Goal: Task Accomplishment & Management: Complete application form

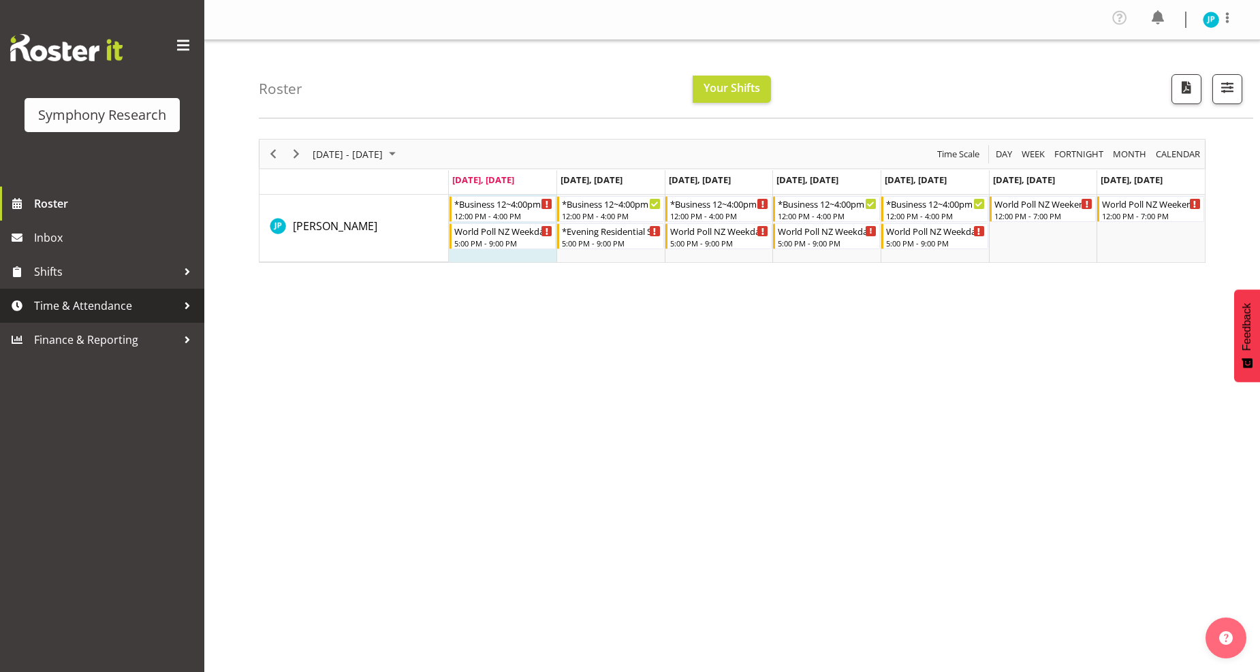
click at [135, 300] on span "Time & Attendance" at bounding box center [105, 306] width 143 height 20
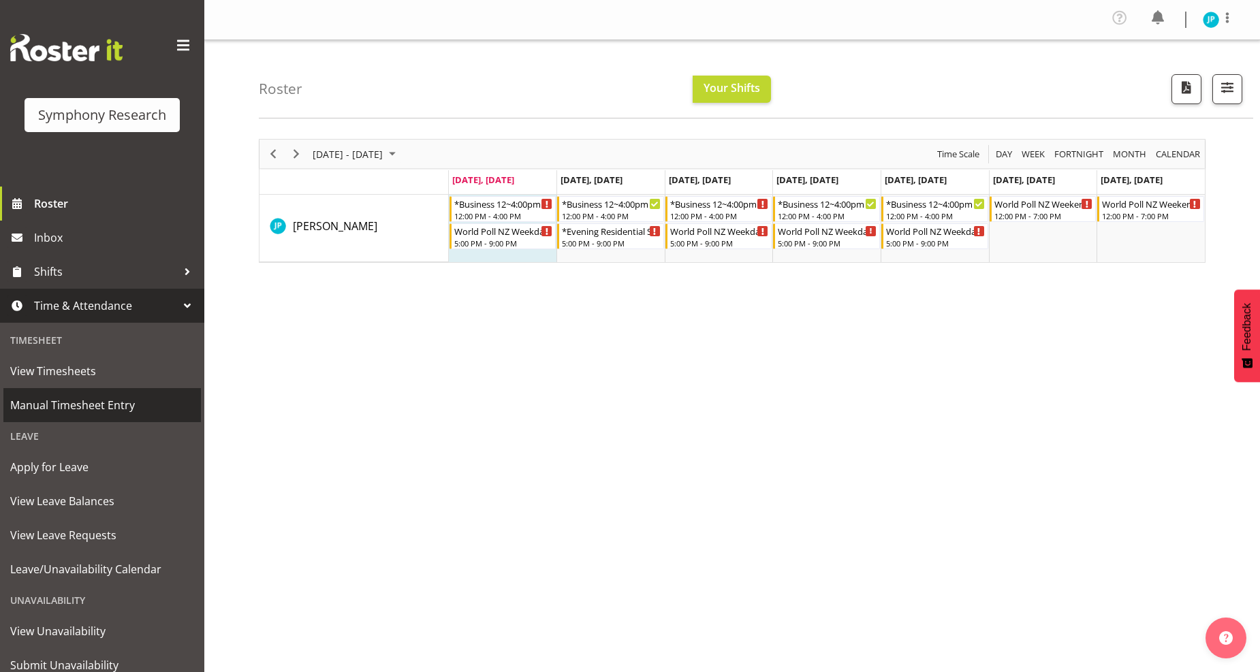
click at [134, 410] on span "Manual Timesheet Entry" at bounding box center [102, 405] width 184 height 20
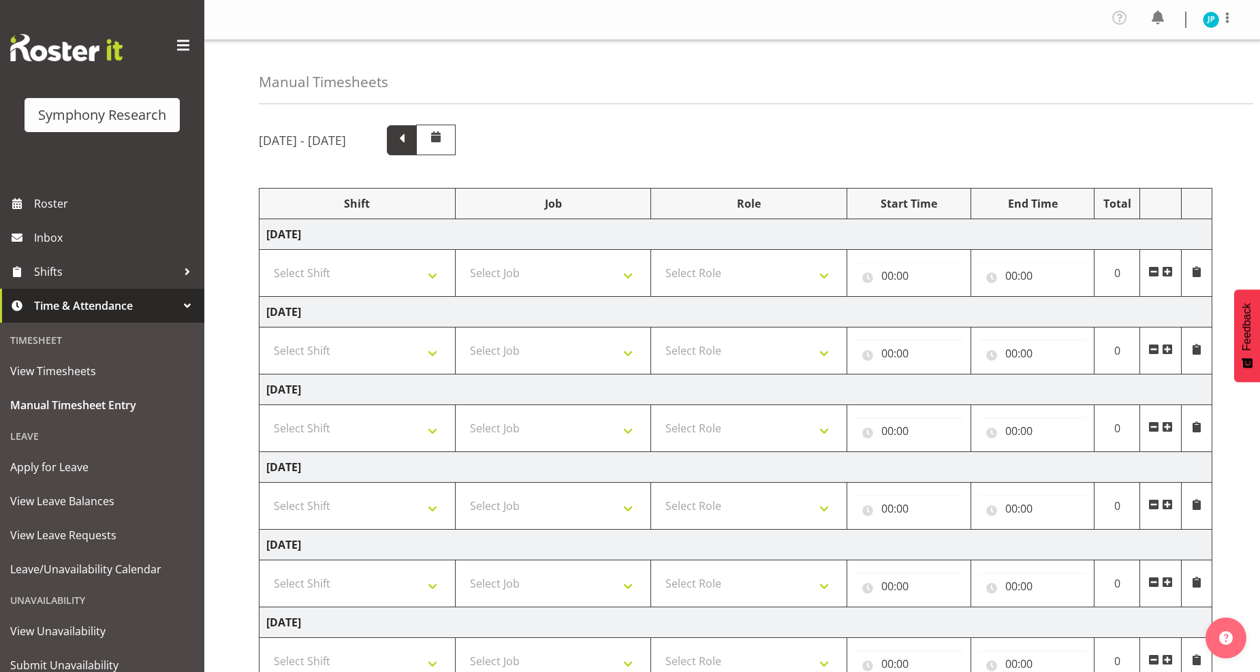
click at [411, 131] on span at bounding box center [402, 139] width 18 height 18
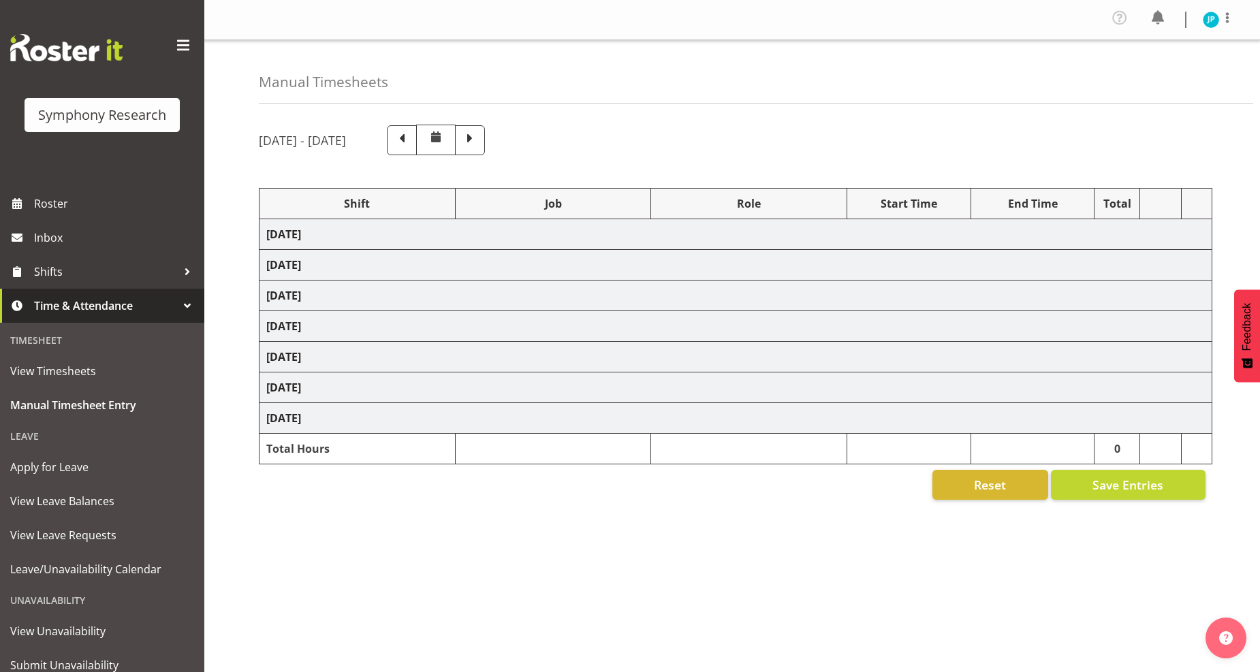
select select "41604"
select select "10527"
select select "47"
select select "41604"
select select "10527"
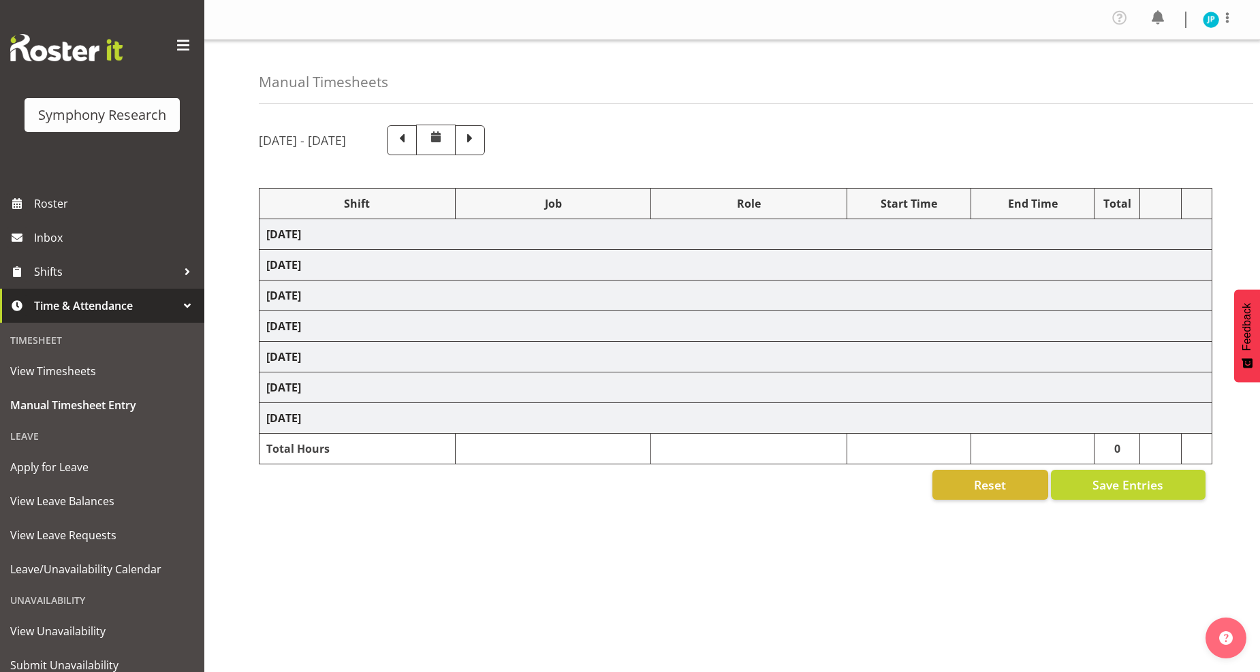
select select "47"
select select "41604"
select select "10527"
select select "47"
select select "41604"
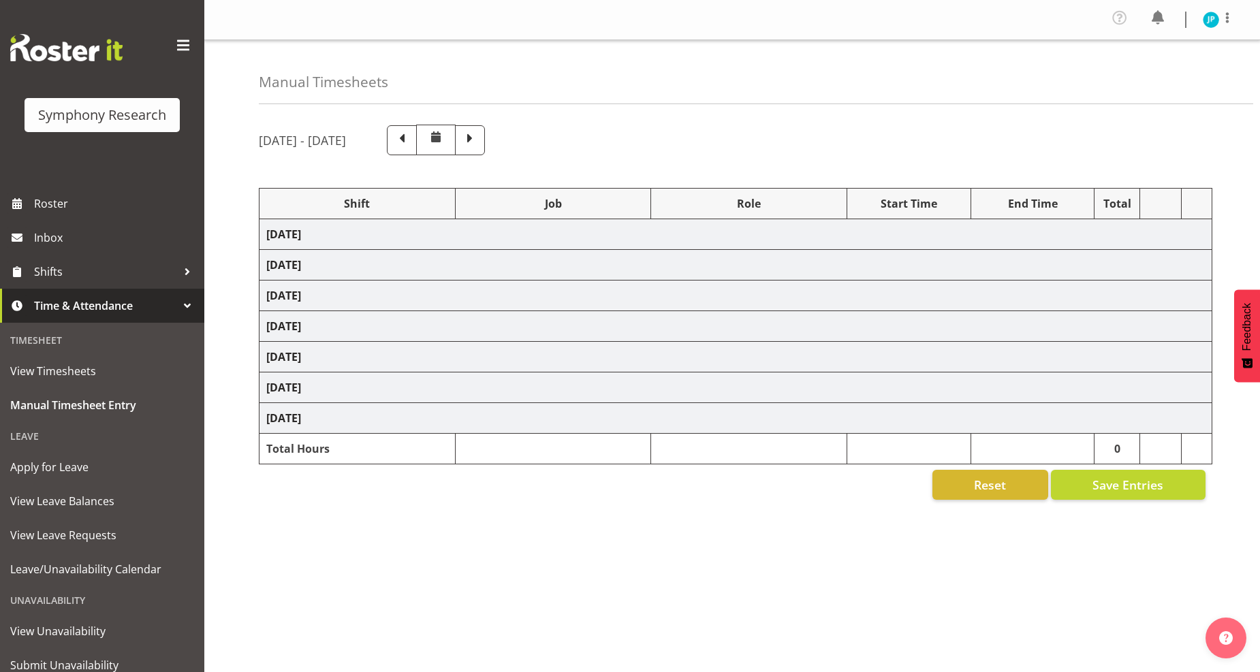
select select "10527"
select select "47"
select select "41604"
select select "10527"
select select "47"
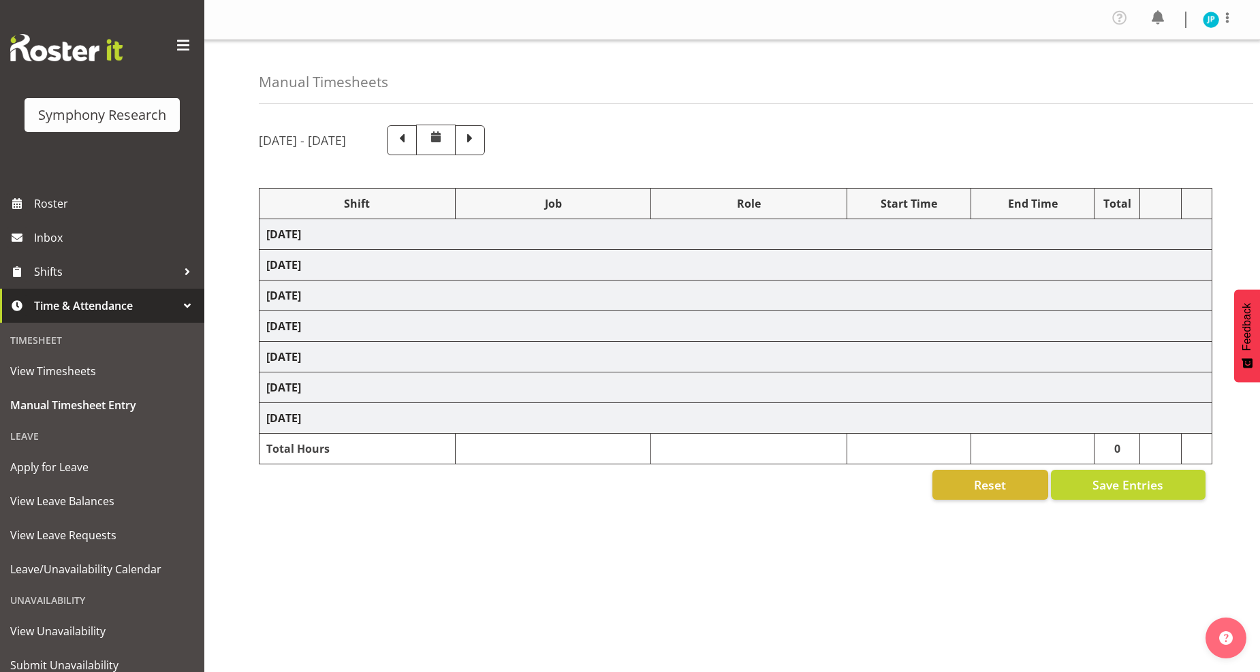
select select "10587"
select select "47"
select select "10527"
select select "47"
select select "10536"
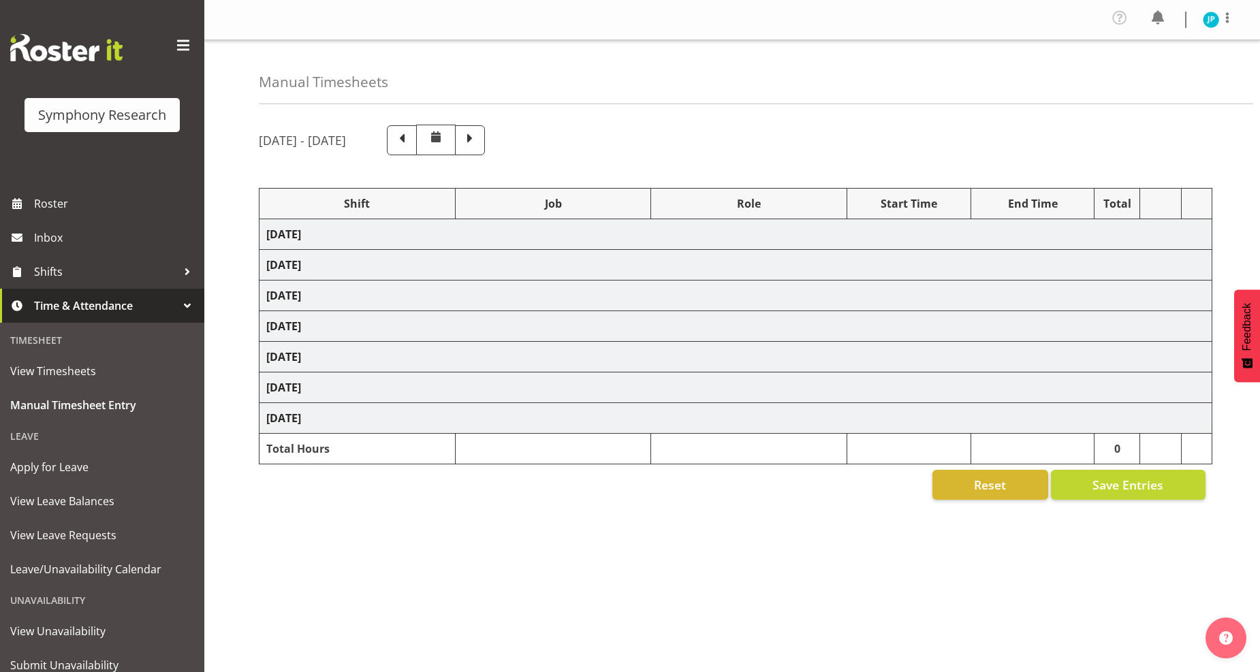
select select "47"
select select "10527"
select select "47"
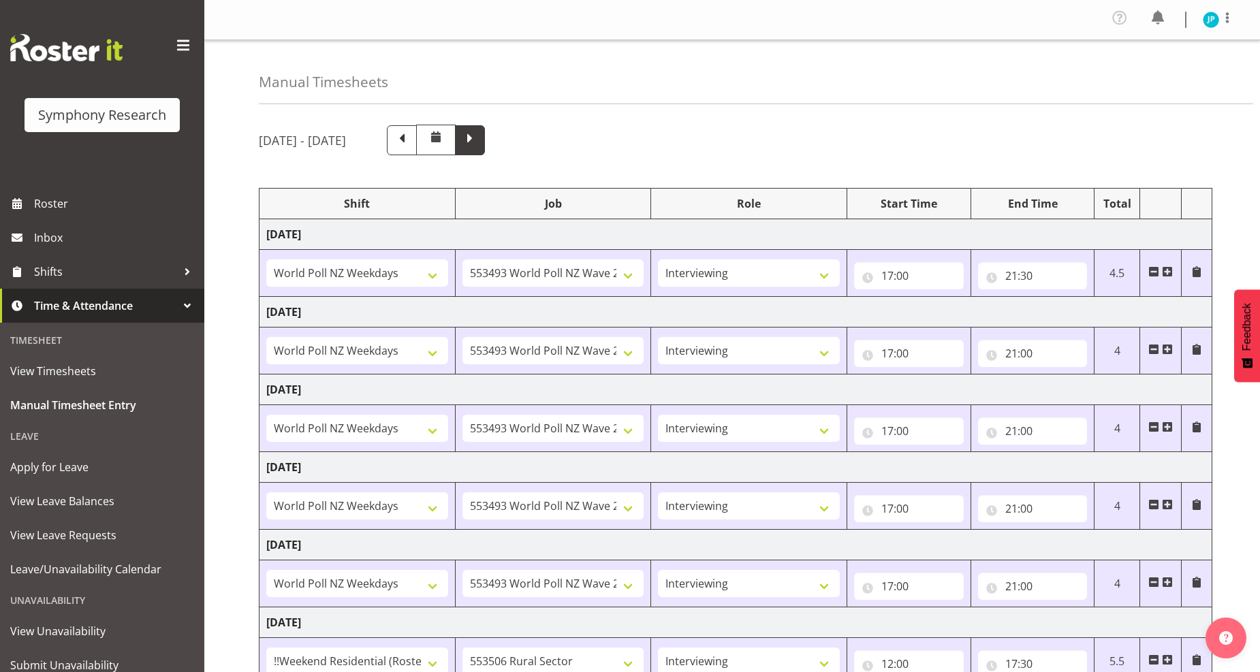
click at [485, 148] on span at bounding box center [470, 140] width 30 height 30
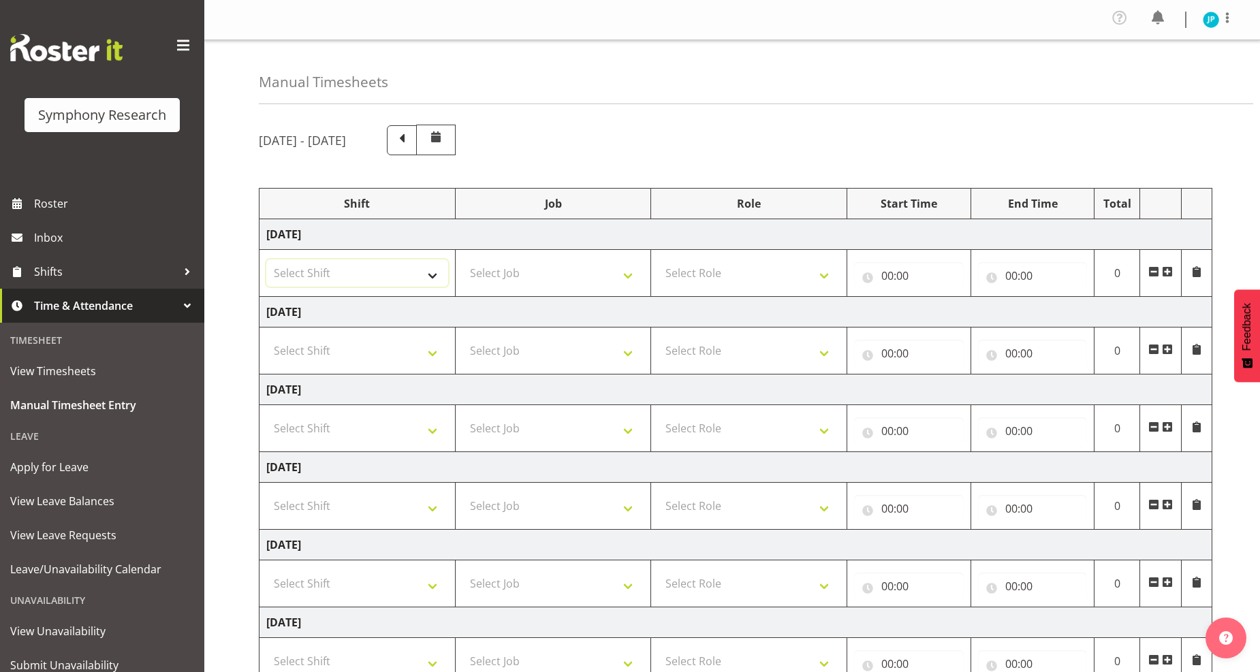
click at [433, 272] on select "Select Shift !!Weekend Residential (Roster IT Shift Label) *Business 9/10am ~ 4…" at bounding box center [357, 272] width 182 height 27
select select "81741"
click at [266, 260] on select "Select Shift !!Weekend Residential (Roster IT Shift Label) *Business 9/10am ~ 4…" at bounding box center [357, 272] width 182 height 27
click at [541, 271] on select "Select Job 550060 IF Admin 553492 World Poll Aus Wave 2 Main 2025 553493 World …" at bounding box center [553, 272] width 182 height 27
select select "10587"
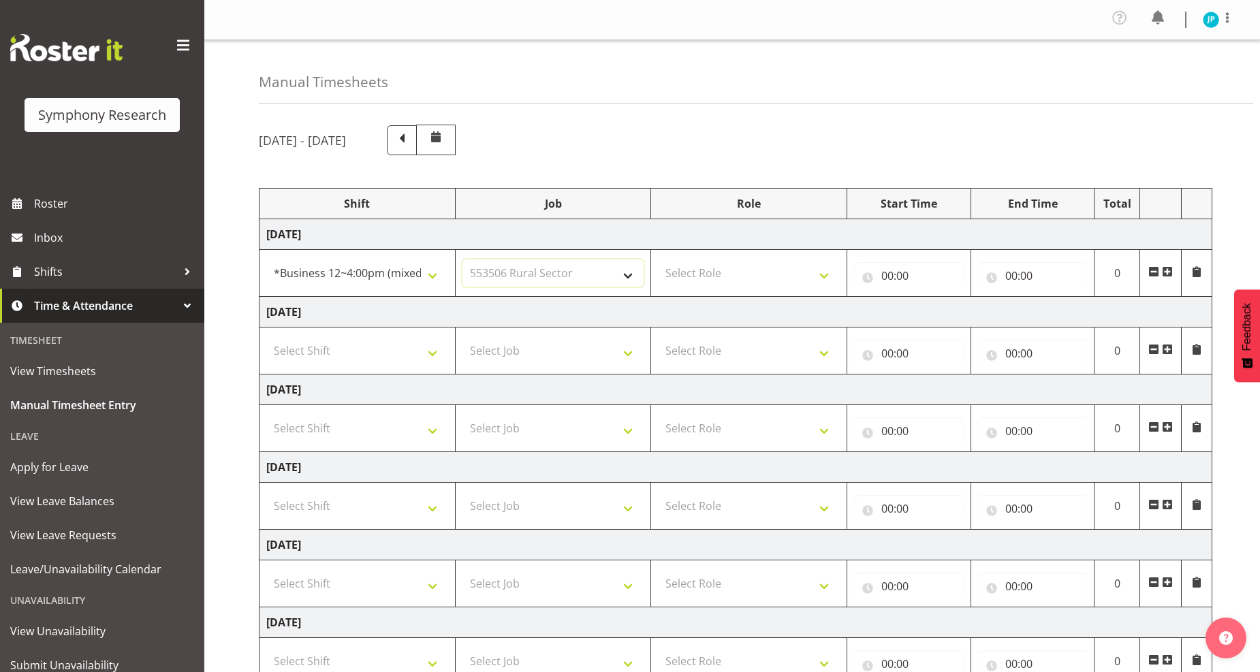
click at [462, 260] on select "Select Job 550060 IF Admin 553492 World Poll Aus Wave 2 Main 2025 553493 World …" at bounding box center [553, 272] width 182 height 27
click at [603, 273] on select "550060 IF Admin 553492 World Poll Aus Wave 2 Main 2025 553493 World Poll NZ Wav…" at bounding box center [553, 272] width 182 height 27
click at [462, 260] on select "550060 IF Admin 553492 World Poll Aus Wave 2 Main 2025 553493 World Poll NZ Wav…" at bounding box center [553, 272] width 182 height 27
click at [768, 280] on select "Select Role Briefing Interviewing" at bounding box center [749, 272] width 182 height 27
select select "47"
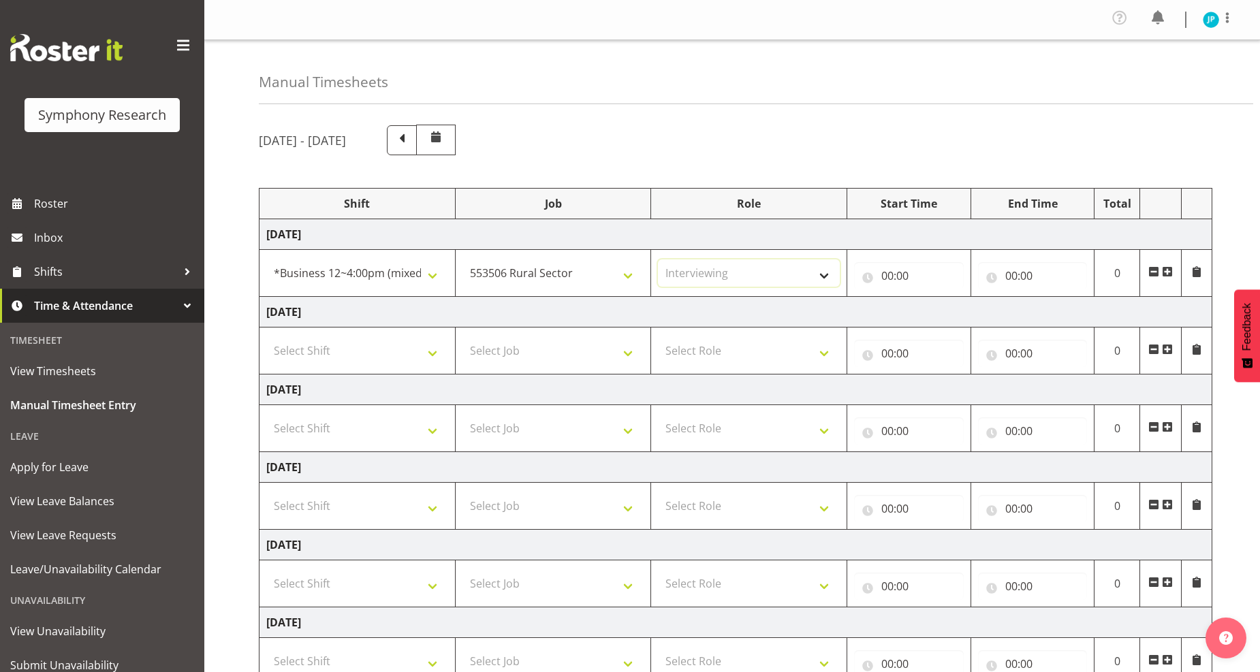
click at [658, 260] on select "Select Role Briefing Interviewing" at bounding box center [749, 272] width 182 height 27
click at [891, 277] on input "00:00" at bounding box center [909, 275] width 110 height 27
click at [937, 312] on select "00 01 02 03 04 05 06 07 08 09 10 11 12 13 14 15 16 17 18 19 20 21 22 23" at bounding box center [947, 311] width 31 height 27
select select "12"
click at [932, 298] on select "00 01 02 03 04 05 06 07 08 09 10 11 12 13 14 15 16 17 18 19 20 21 22 23" at bounding box center [947, 311] width 31 height 27
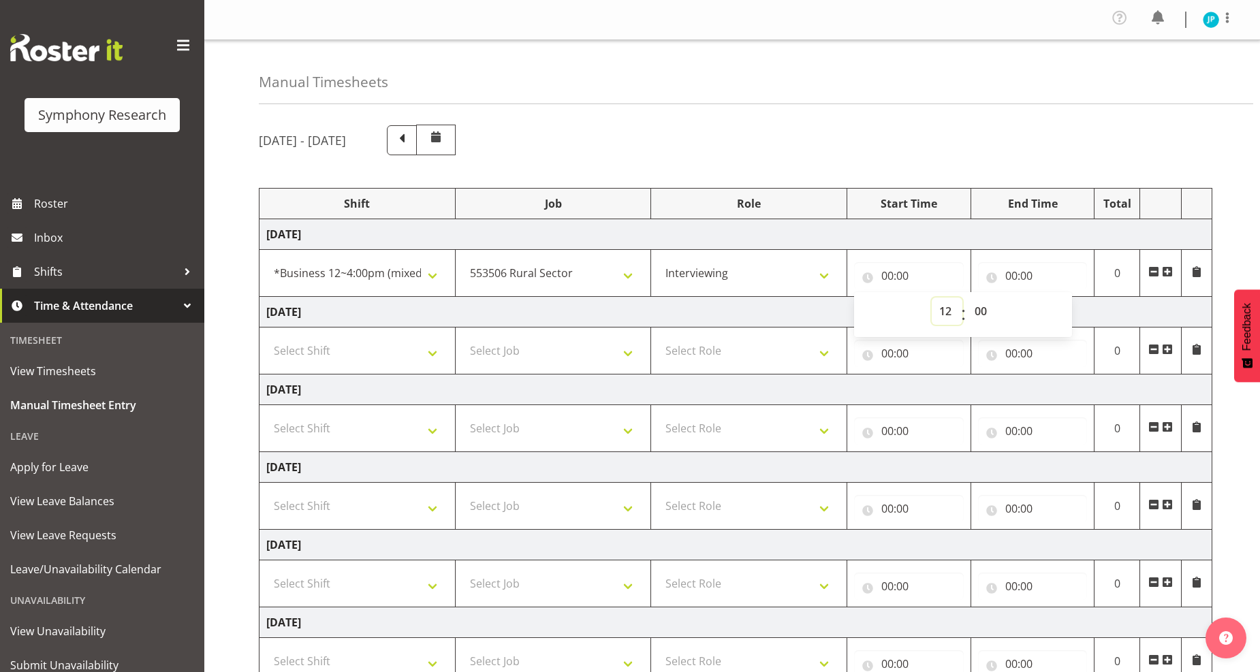
type input "12:00"
click at [1070, 266] on input "00:00" at bounding box center [1033, 275] width 110 height 27
click at [1064, 315] on select "00 01 02 03 04 05 06 07 08 09 10 11 12 13 14 15 16 17 18 19 20 21 22 23" at bounding box center [1071, 311] width 31 height 27
select select "16"
click at [1056, 298] on select "00 01 02 03 04 05 06 07 08 09 10 11 12 13 14 15 16 17 18 19 20 21 22 23" at bounding box center [1071, 311] width 31 height 27
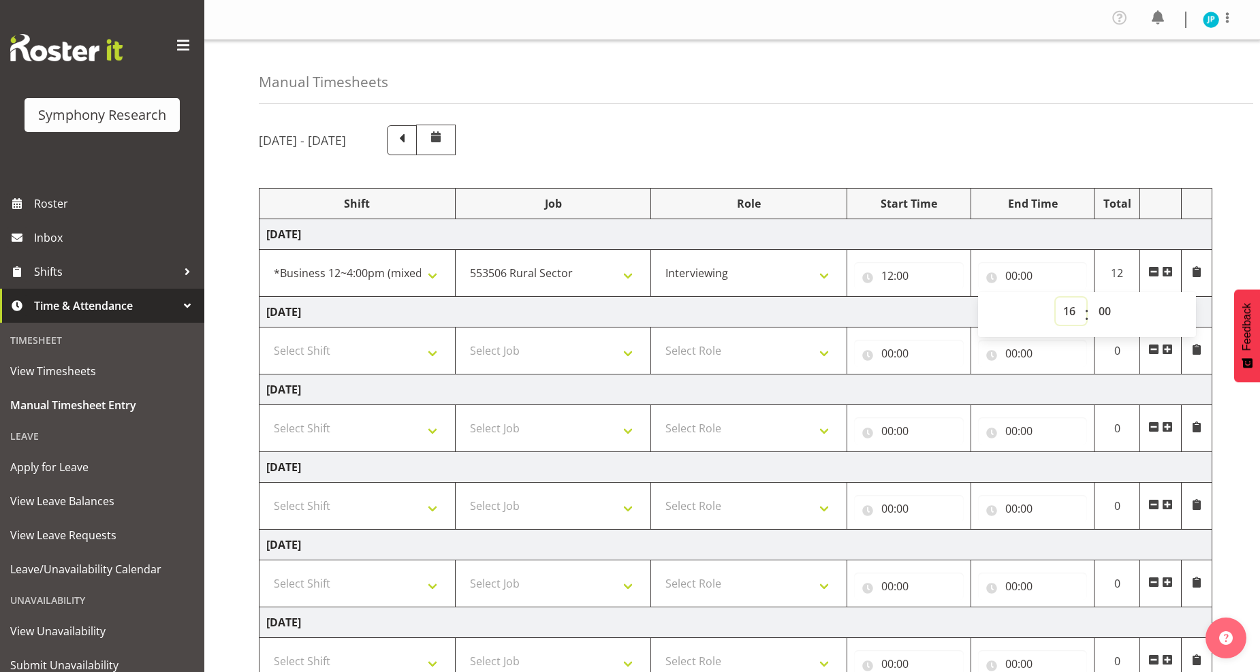
type input "16:00"
click at [1165, 272] on span at bounding box center [1167, 271] width 11 height 11
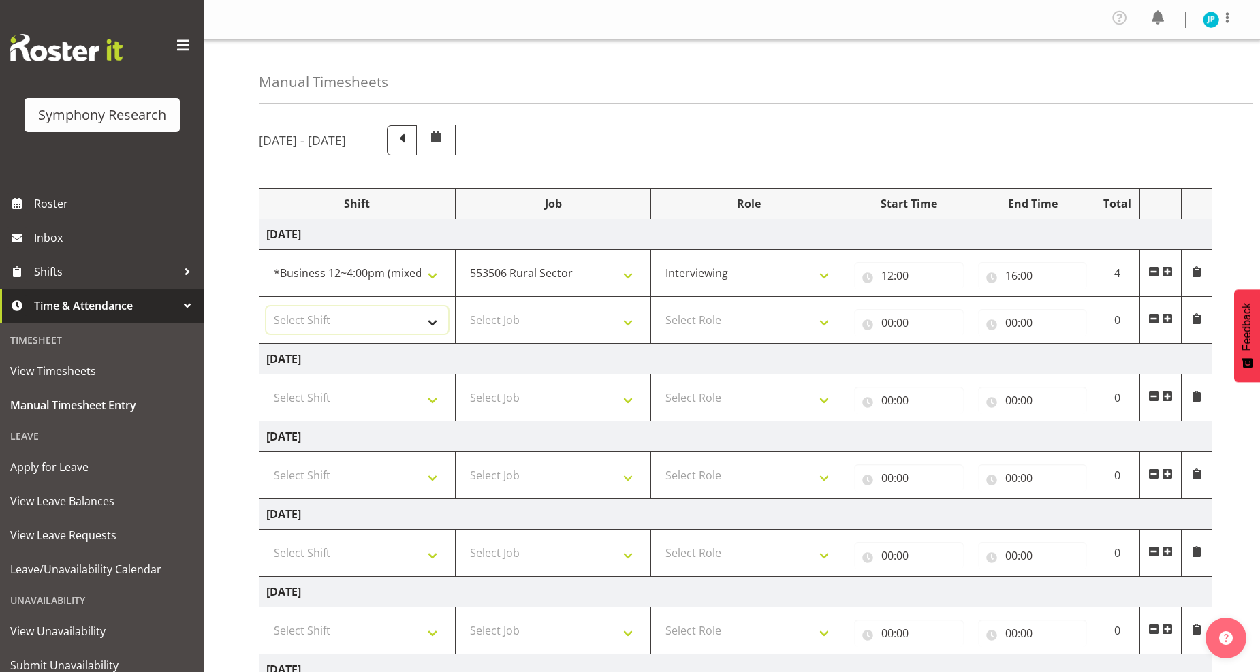
click at [441, 321] on select "Select Shift !!Weekend Residential (Roster IT Shift Label) *Business 9/10am ~ 4…" at bounding box center [357, 319] width 182 height 27
select select "48116"
click at [266, 307] on select "Select Shift !!Weekend Residential (Roster IT Shift Label) *Business 9/10am ~ 4…" at bounding box center [357, 319] width 182 height 27
click at [607, 324] on select "Select Job 550060 IF Admin 553492 World Poll Aus Wave 2 Main 2025 553493 World …" at bounding box center [553, 319] width 182 height 27
select select "10587"
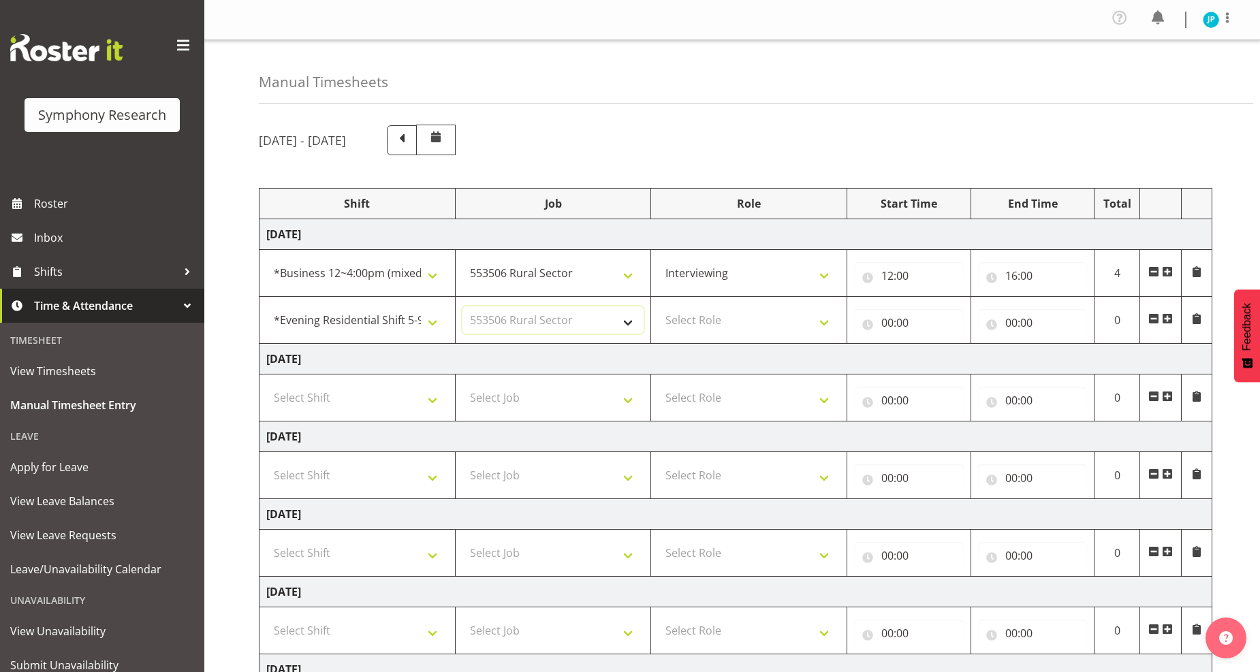
click at [462, 307] on select "Select Job 550060 IF Admin 553492 World Poll Aus Wave 2 Main 2025 553493 World …" at bounding box center [553, 319] width 182 height 27
click at [823, 323] on select "Select Role Briefing Interviewing" at bounding box center [749, 319] width 182 height 27
select select "47"
click at [658, 307] on select "Select Role Briefing Interviewing" at bounding box center [749, 319] width 182 height 27
click at [906, 323] on input "00:00" at bounding box center [909, 322] width 110 height 27
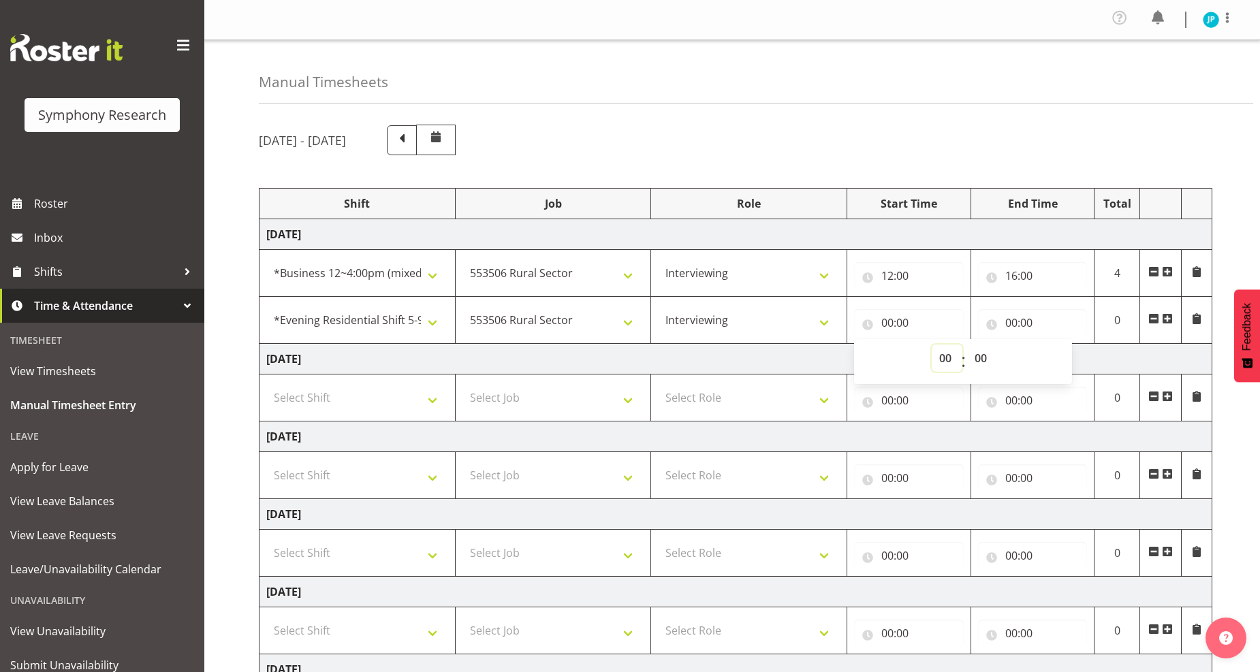
click at [941, 351] on select "00 01 02 03 04 05 06 07 08 09 10 11 12 13 14 15 16 17 18 19 20 21 22 23" at bounding box center [947, 358] width 31 height 27
select select "17"
click at [932, 345] on select "00 01 02 03 04 05 06 07 08 09 10 11 12 13 14 15 16 17 18 19 20 21 22 23" at bounding box center [947, 358] width 31 height 27
type input "17:00"
click at [1058, 311] on input "00:00" at bounding box center [1033, 322] width 110 height 27
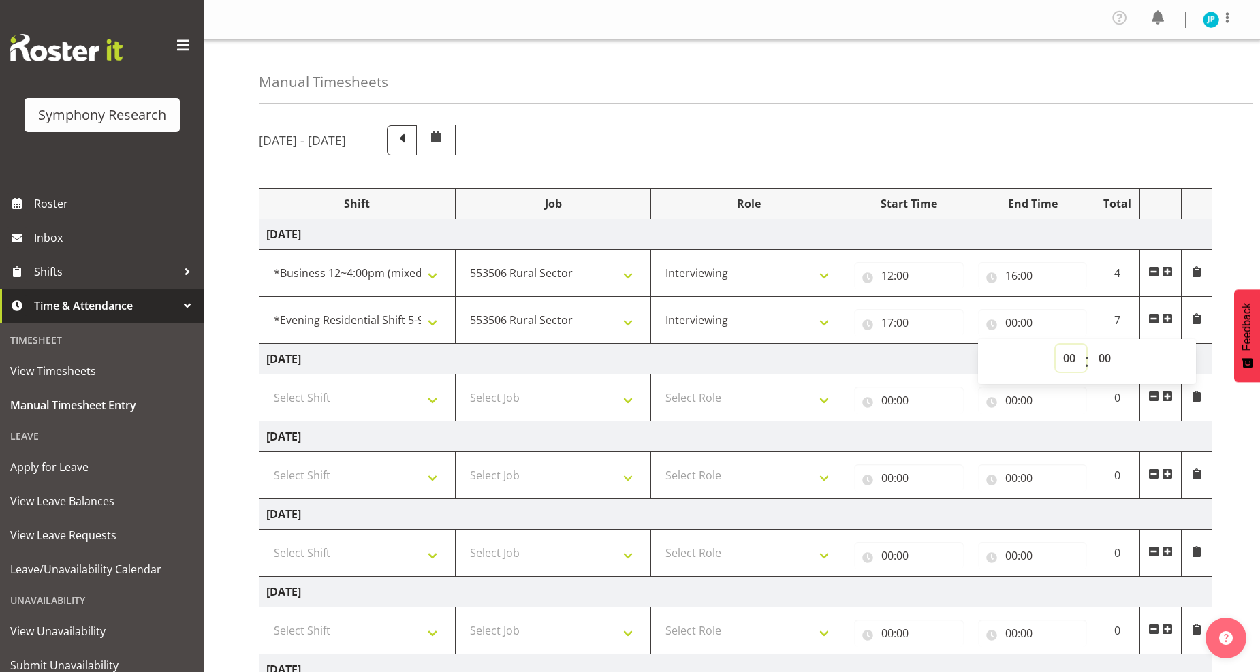
click at [1067, 360] on select "00 01 02 03 04 05 06 07 08 09 10 11 12 13 14 15 16 17 18 19 20 21 22 23" at bounding box center [1071, 358] width 31 height 27
select select "21"
click at [1056, 345] on select "00 01 02 03 04 05 06 07 08 09 10 11 12 13 14 15 16 17 18 19 20 21 22 23" at bounding box center [1071, 358] width 31 height 27
type input "21:00"
click at [1032, 315] on input "21:00" at bounding box center [1033, 322] width 110 height 27
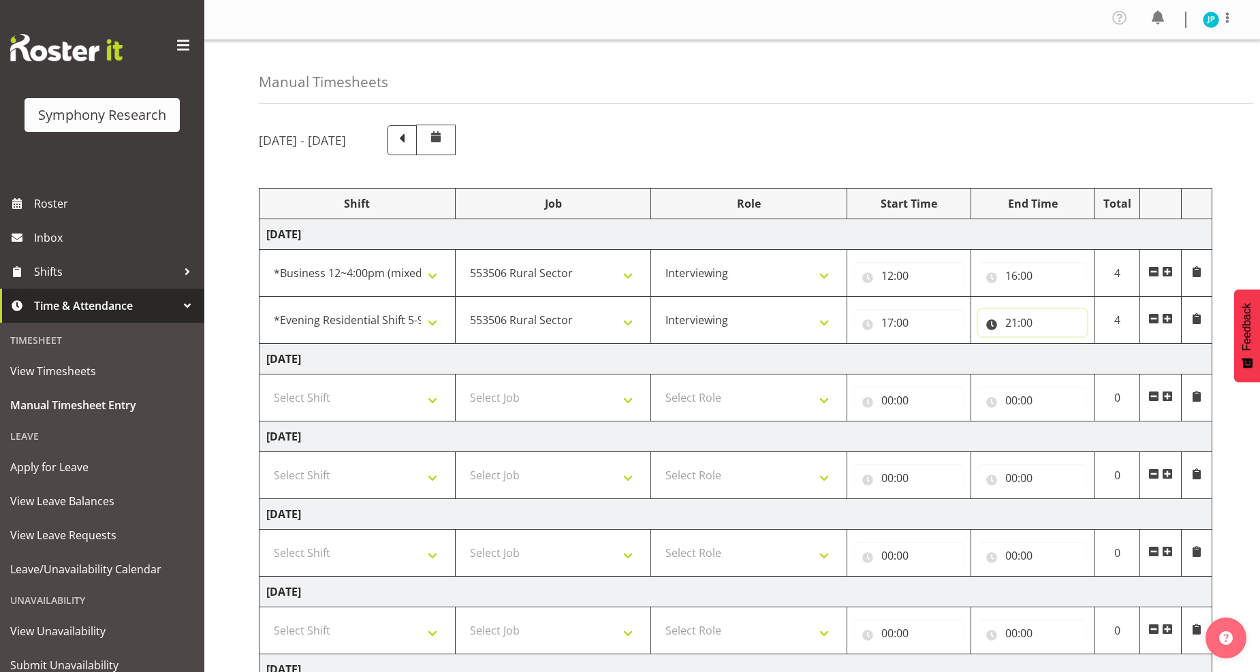
click at [1032, 315] on input "21:00" at bounding box center [1033, 322] width 110 height 27
click at [1070, 351] on select "00 01 02 03 04 05 06 07 08 09 10 11 12 13 14 15 16 17 18 19 20 21 22 23" at bounding box center [1071, 358] width 31 height 27
select select "20"
click at [1056, 345] on select "00 01 02 03 04 05 06 07 08 09 10 11 12 13 14 15 16 17 18 19 20 21 22 23" at bounding box center [1071, 358] width 31 height 27
type input "20:00"
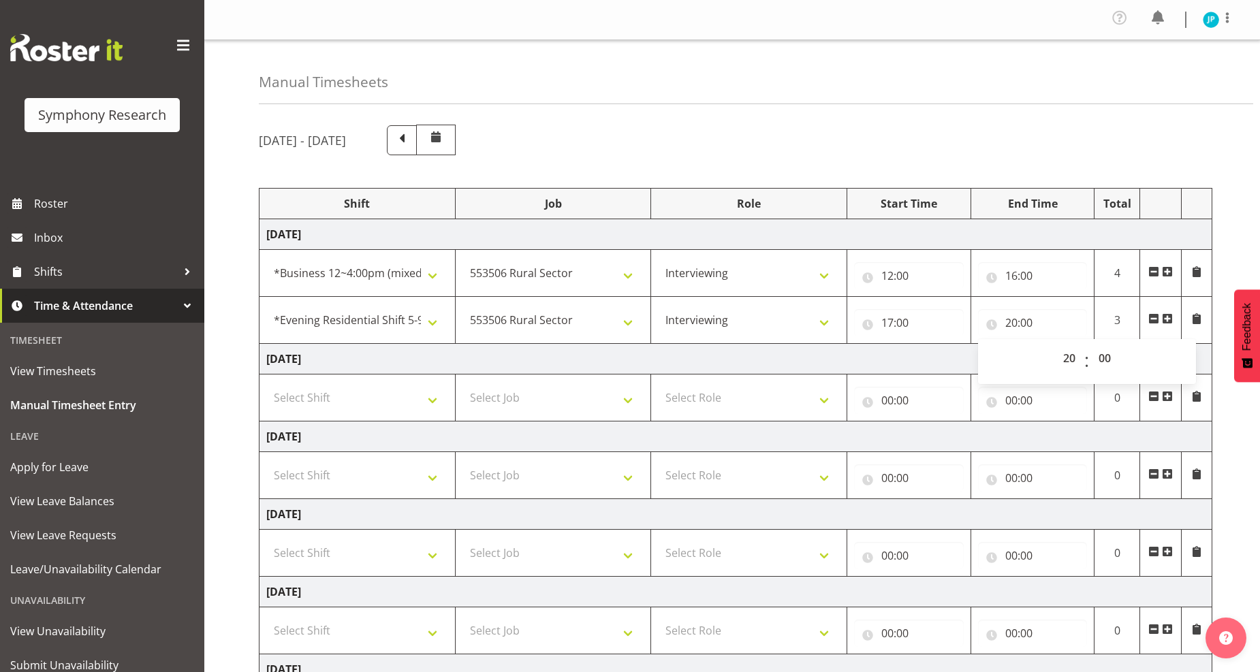
click at [904, 350] on td "Tuesday 9th September 2025" at bounding box center [735, 359] width 953 height 31
click at [1167, 321] on span at bounding box center [1167, 318] width 11 height 11
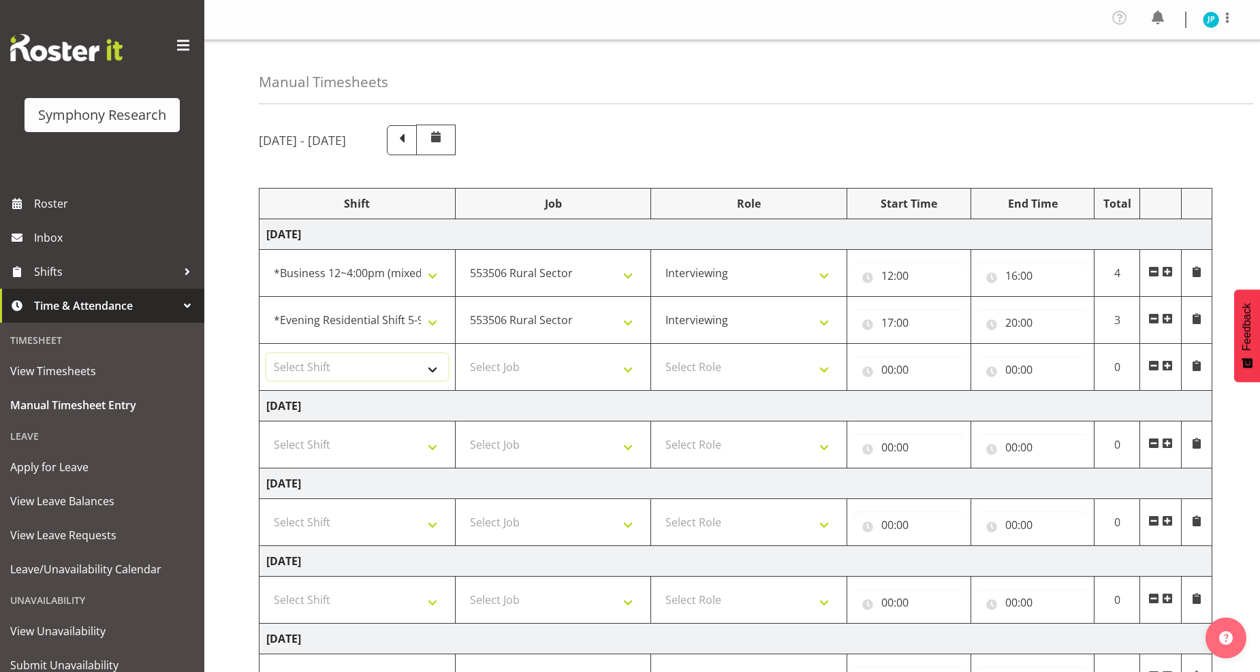
click at [422, 368] on select "Select Shift !!Weekend Residential (Roster IT Shift Label) *Business 9/10am ~ 4…" at bounding box center [357, 366] width 182 height 27
select select "48116"
click at [266, 354] on select "Select Shift !!Weekend Residential (Roster IT Shift Label) *Business 9/10am ~ 4…" at bounding box center [357, 366] width 182 height 27
click at [621, 368] on select "Select Job 550060 IF Admin 553492 World Poll Aus Wave 2 Main 2025 553493 World …" at bounding box center [553, 366] width 182 height 27
select select "10527"
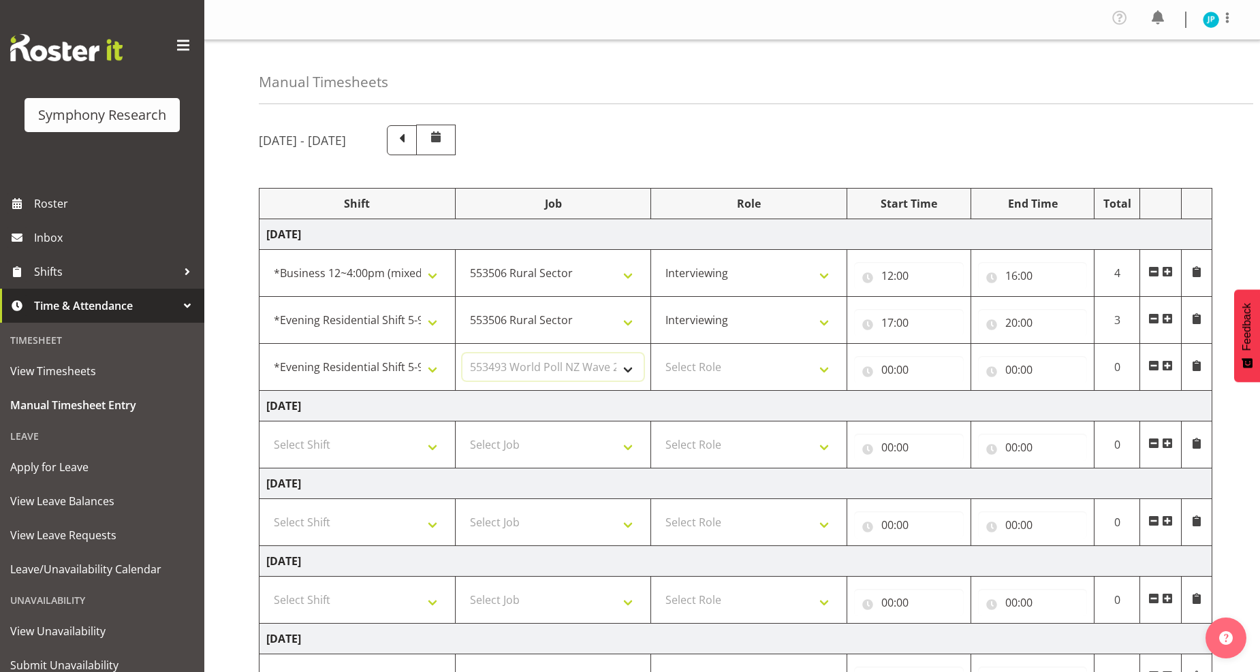
click at [462, 354] on select "Select Job 550060 IF Admin 553492 World Poll Aus Wave 2 Main 2025 553493 World …" at bounding box center [553, 366] width 182 height 27
click at [787, 362] on select "Select Role Briefing Interviewing" at bounding box center [749, 366] width 182 height 27
select select "47"
click at [658, 354] on select "Select Role Briefing Interviewing" at bounding box center [749, 366] width 182 height 27
click at [924, 375] on input "00:00" at bounding box center [909, 369] width 110 height 27
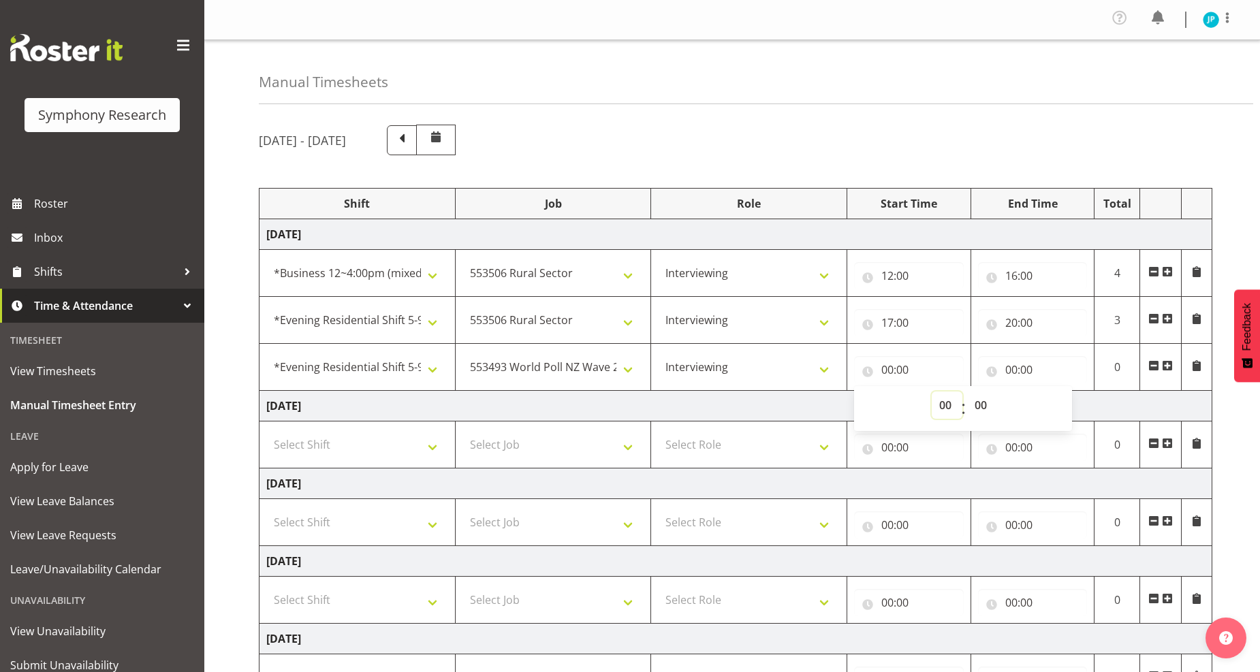
click at [947, 403] on select "00 01 02 03 04 05 06 07 08 09 10 11 12 13 14 15 16 17 18 19 20 21 22 23" at bounding box center [947, 405] width 31 height 27
select select "20"
click at [932, 392] on select "00 01 02 03 04 05 06 07 08 09 10 11 12 13 14 15 16 17 18 19 20 21 22 23" at bounding box center [947, 405] width 31 height 27
type input "20:00"
click at [1037, 368] on input "00:00" at bounding box center [1033, 369] width 110 height 27
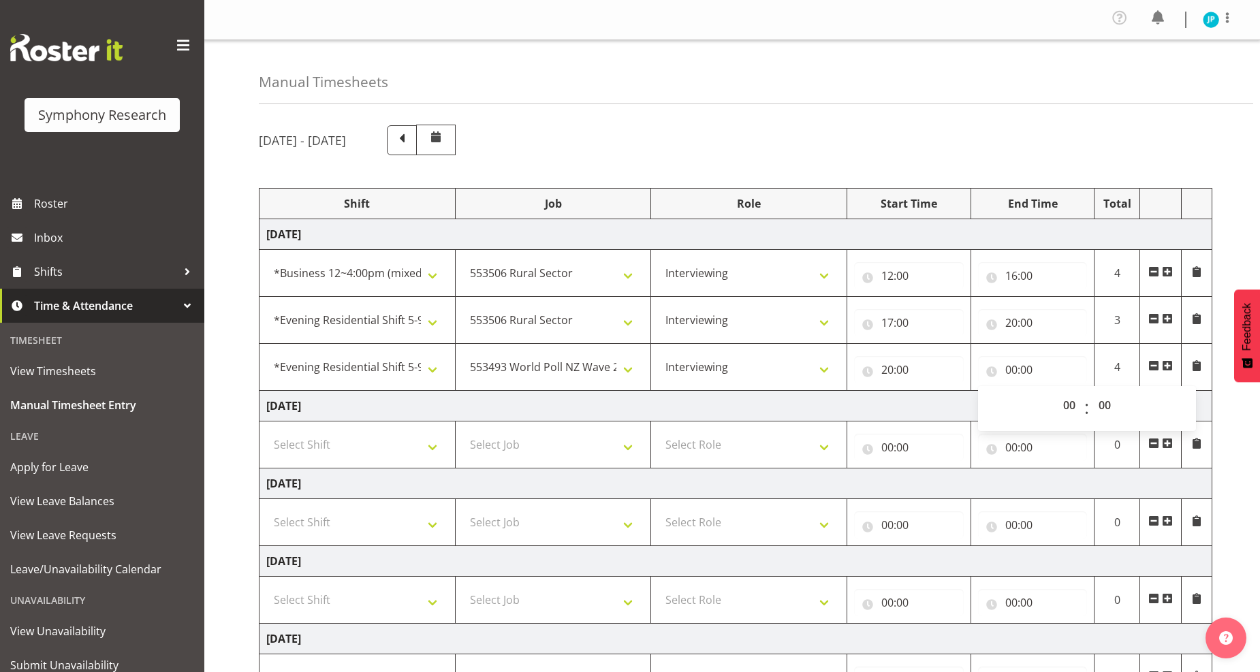
click at [1052, 400] on div "00 01 02 03 04 05 06 07 08 09 10 11 12 13 14 15 16 17 18 19 20 21 22 23 : 00 01…" at bounding box center [1087, 409] width 218 height 34
click at [1059, 400] on select "00 01 02 03 04 05 06 07 08 09 10 11 12 13 14 15 16 17 18 19 20 21 22 23" at bounding box center [1071, 405] width 31 height 27
select select "21"
click at [1056, 392] on select "00 01 02 03 04 05 06 07 08 09 10 11 12 13 14 15 16 17 18 19 20 21 22 23" at bounding box center [1071, 405] width 31 height 27
type input "21:00"
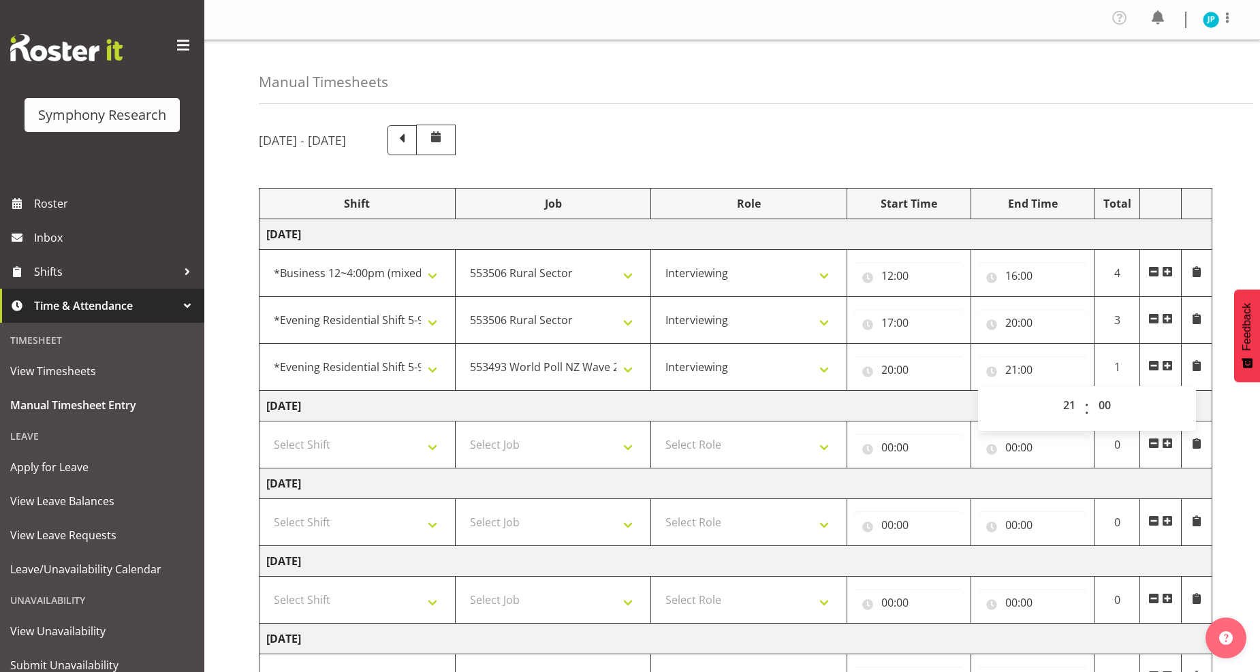
click at [880, 411] on td "Tuesday 9th September 2025" at bounding box center [735, 406] width 953 height 31
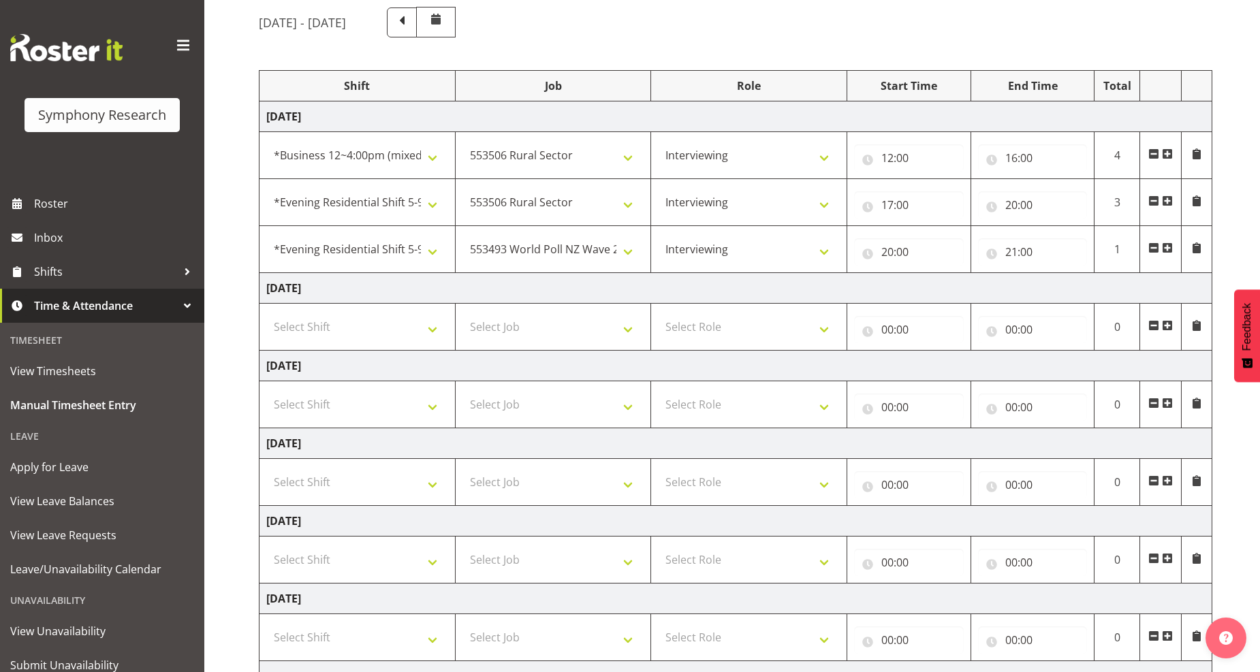
scroll to position [274, 0]
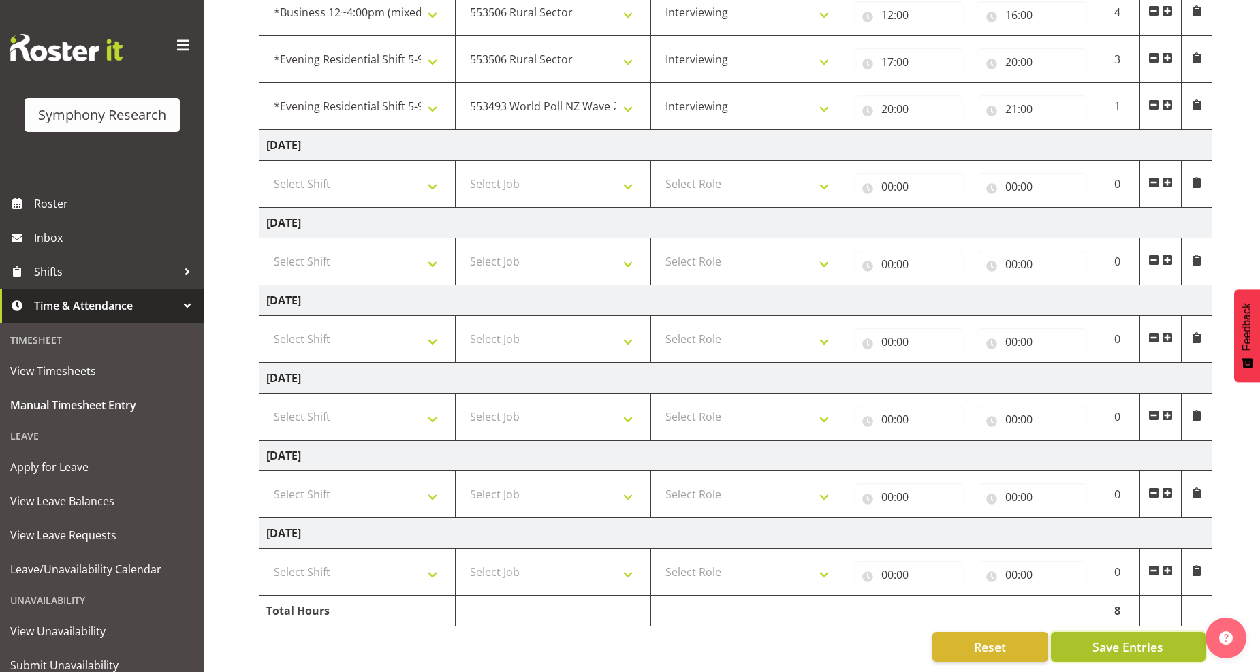
click at [1109, 638] on span "Save Entries" at bounding box center [1127, 647] width 71 height 18
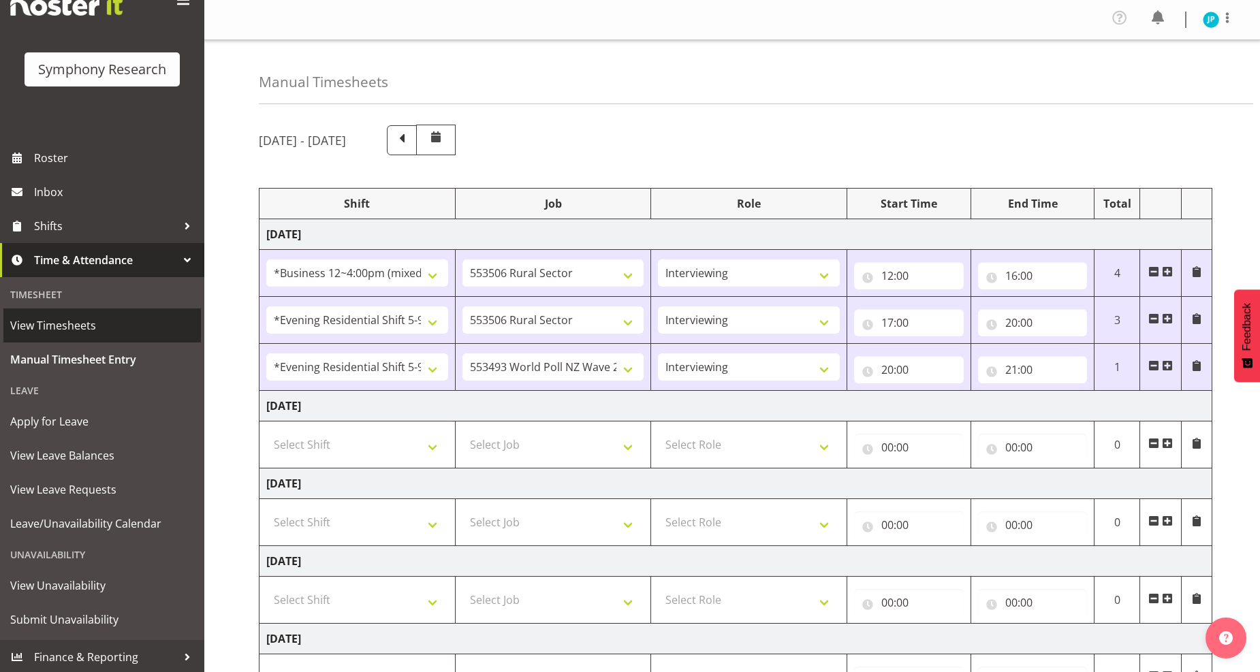
scroll to position [46, 0]
click at [1205, 22] on img at bounding box center [1211, 20] width 16 height 16
click at [1171, 79] on link "Log Out" at bounding box center [1170, 75] width 131 height 25
